Goal: Register for event/course

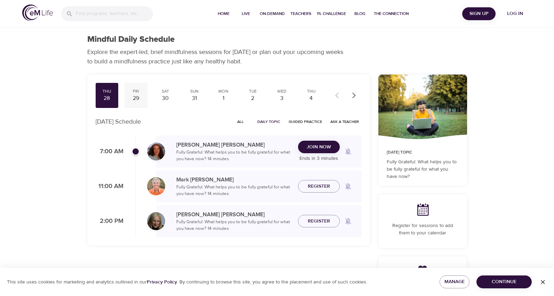
click at [134, 99] on div "29" at bounding box center [135, 98] width 17 height 8
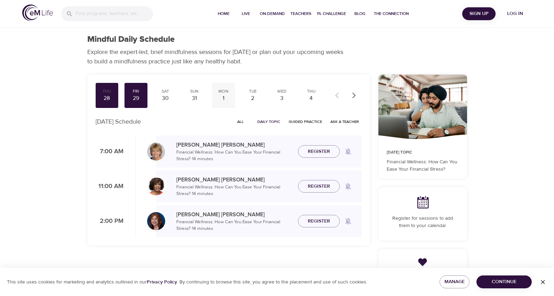
click at [226, 94] on div "1" at bounding box center [223, 98] width 17 height 8
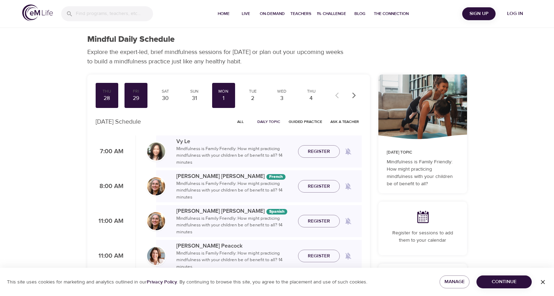
drag, startPoint x: 553, startPoint y: 95, endPoint x: 553, endPoint y: 127, distance: 31.3
click at [553, 127] on div at bounding box center [550, 148] width 7 height 296
click at [257, 91] on div "Tue" at bounding box center [252, 91] width 17 height 6
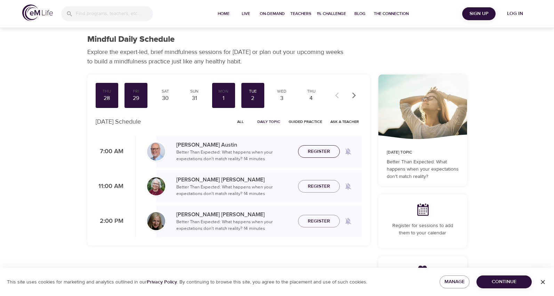
click at [336, 155] on button "Register" at bounding box center [319, 151] width 42 height 13
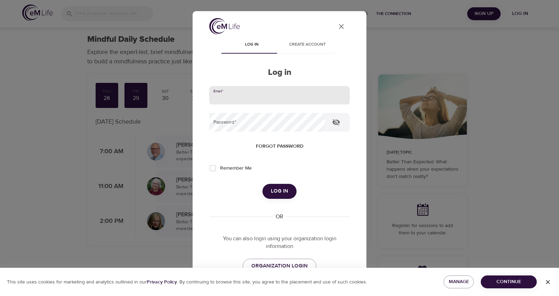
click at [244, 88] on input "email" at bounding box center [279, 95] width 141 height 19
type input "[PERSON_NAME][EMAIL_ADDRESS][PERSON_NAME][DOMAIN_NAME]"
click at [263, 184] on button "Log in" at bounding box center [280, 191] width 34 height 15
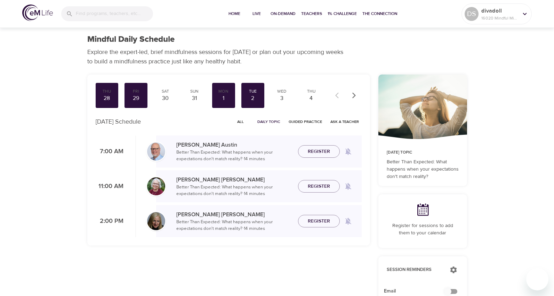
checkbox input "true"
click at [327, 152] on span "Register" at bounding box center [319, 151] width 22 height 9
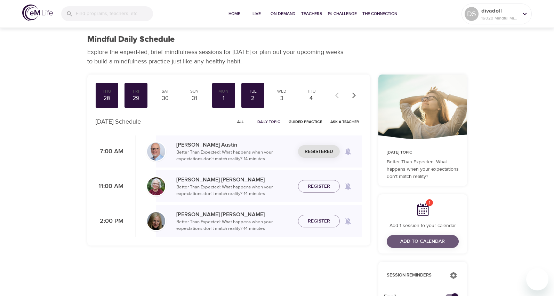
click at [414, 239] on span "Add to Calendar" at bounding box center [422, 241] width 45 height 9
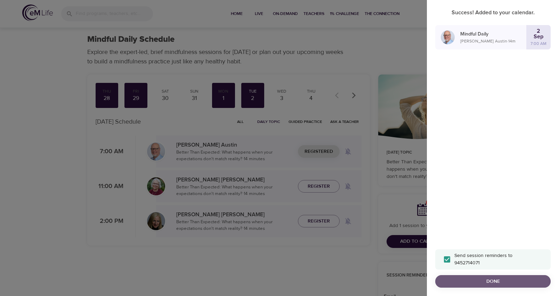
drag, startPoint x: 481, startPoint y: 283, endPoint x: 496, endPoint y: 277, distance: 15.4
click at [481, 283] on span "Done" at bounding box center [493, 281] width 104 height 9
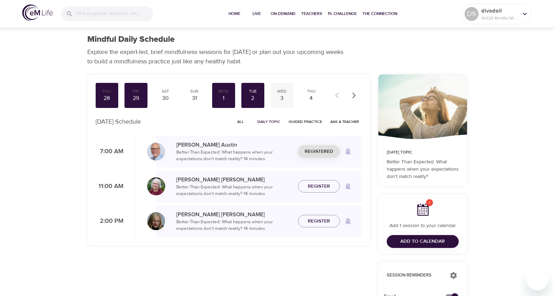
click at [283, 96] on div "3" at bounding box center [281, 98] width 17 height 8
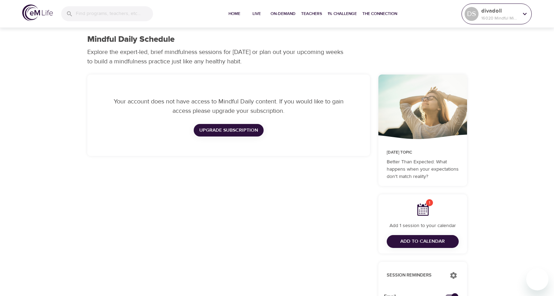
click at [526, 15] on icon at bounding box center [525, 14] width 8 height 8
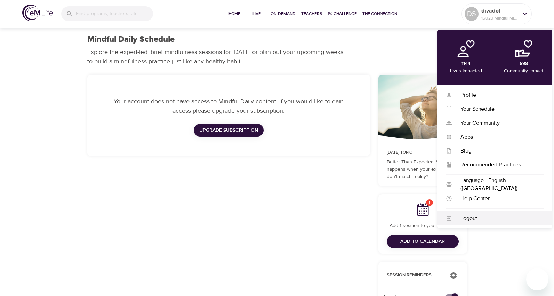
click at [468, 218] on div "Logout" at bounding box center [498, 218] width 92 height 8
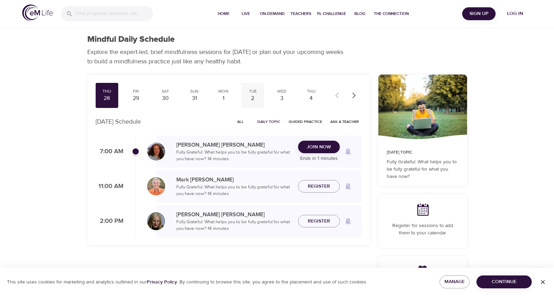
click at [254, 97] on div "2" at bounding box center [252, 98] width 17 height 8
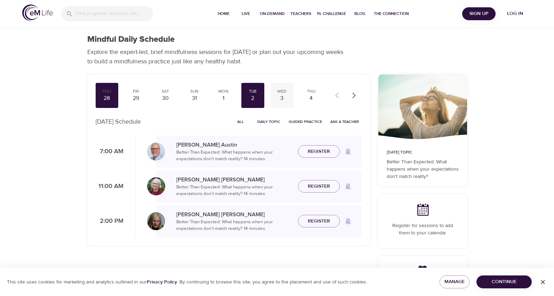
click at [286, 98] on div "3" at bounding box center [281, 98] width 17 height 8
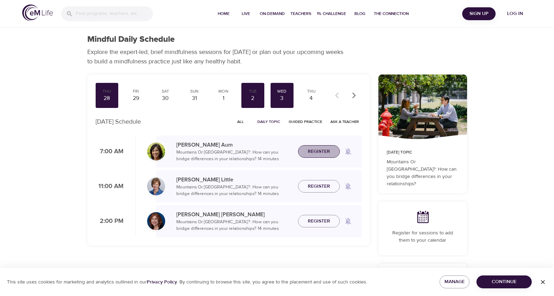
click at [314, 151] on span "Register" at bounding box center [319, 151] width 22 height 9
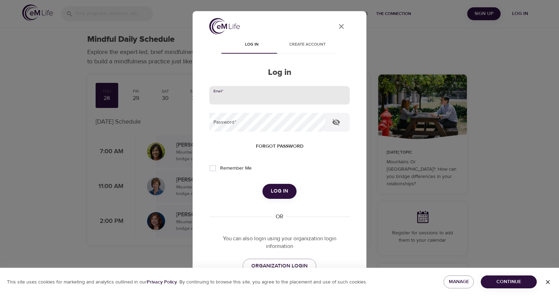
click at [230, 96] on input "email" at bounding box center [279, 95] width 141 height 19
type input "[PERSON_NAME][EMAIL_ADDRESS][PERSON_NAME][DOMAIN_NAME]"
click at [263, 184] on button "Log in" at bounding box center [280, 191] width 34 height 15
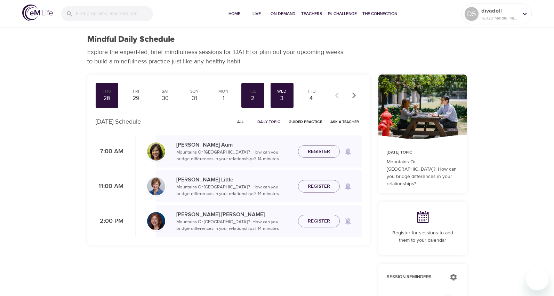
checkbox input "true"
click at [323, 153] on span "Register" at bounding box center [319, 151] width 22 height 9
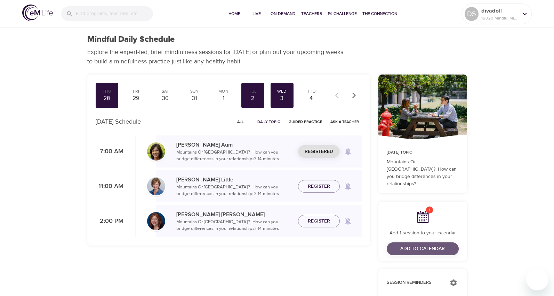
click at [417, 244] on span "Add to Calendar" at bounding box center [422, 248] width 45 height 9
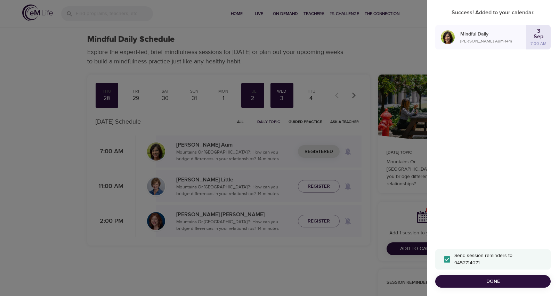
click at [482, 279] on span "Done" at bounding box center [493, 281] width 104 height 9
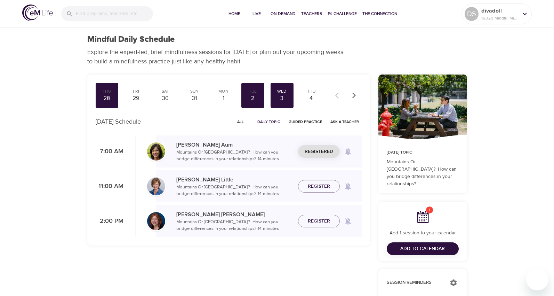
click at [434, 244] on span "Add to Calendar" at bounding box center [422, 248] width 45 height 9
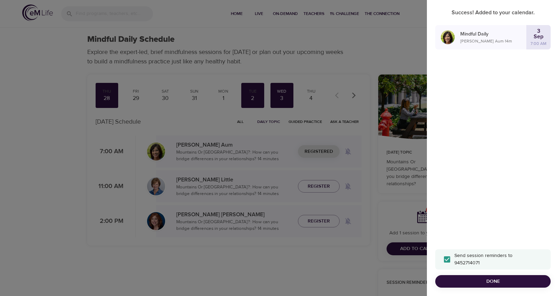
click at [484, 281] on span "Done" at bounding box center [493, 281] width 104 height 9
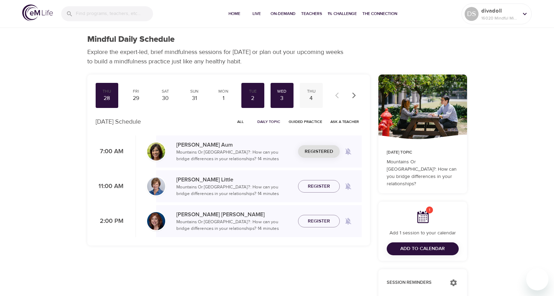
click at [312, 93] on div "Thu" at bounding box center [311, 91] width 17 height 6
